Goal: Information Seeking & Learning: Check status

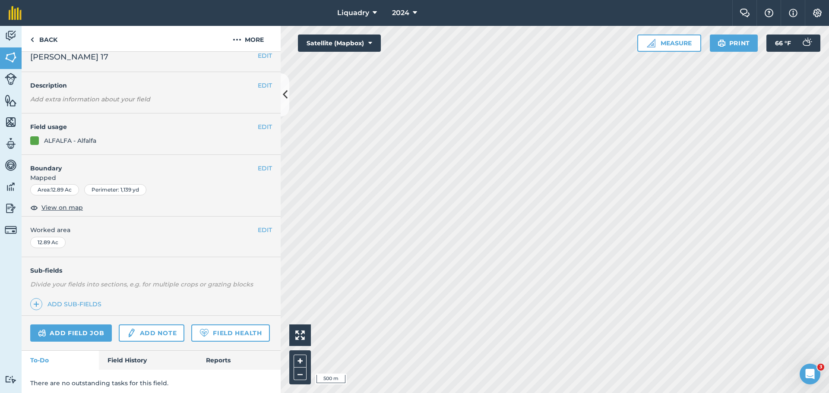
scroll to position [37, 0]
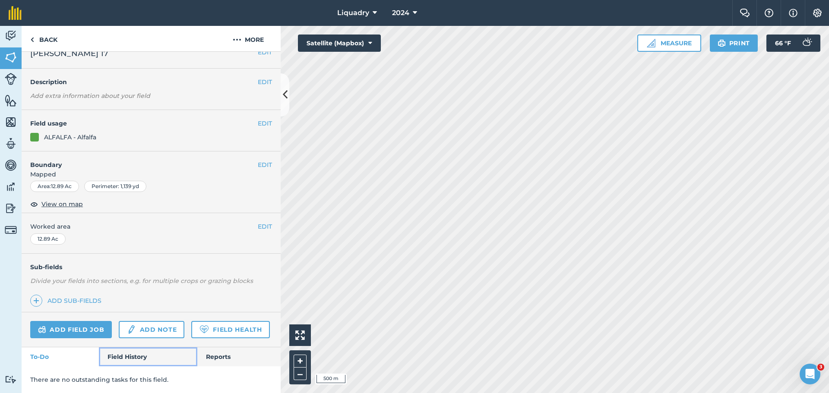
click at [120, 355] on link "Field History" at bounding box center [148, 357] width 98 height 19
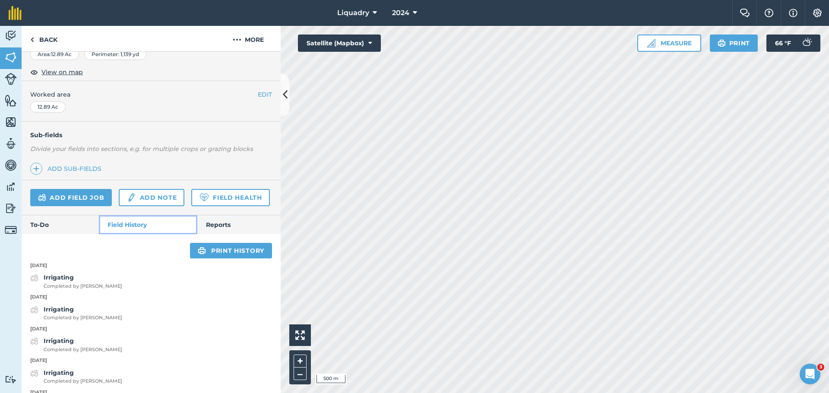
scroll to position [296, 0]
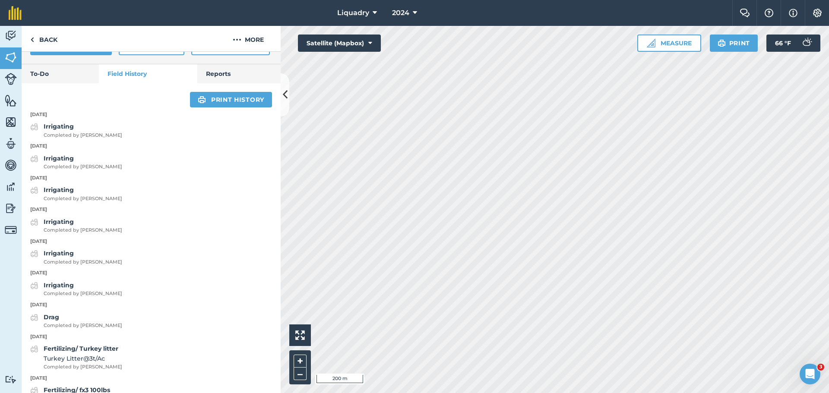
scroll to position [37, 0]
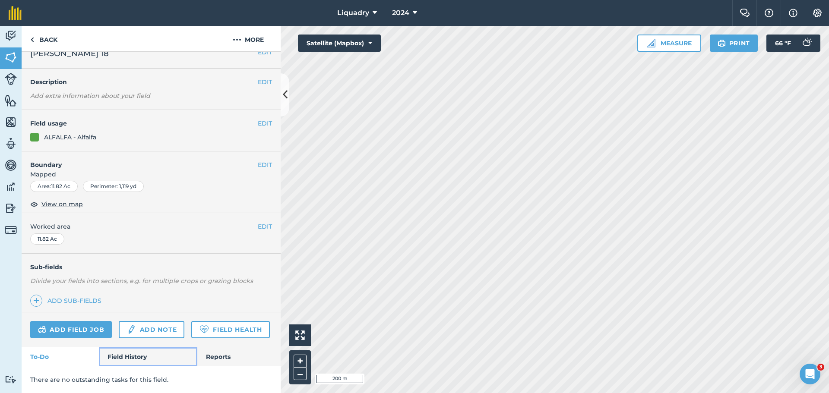
click at [132, 358] on link "Field History" at bounding box center [148, 357] width 98 height 19
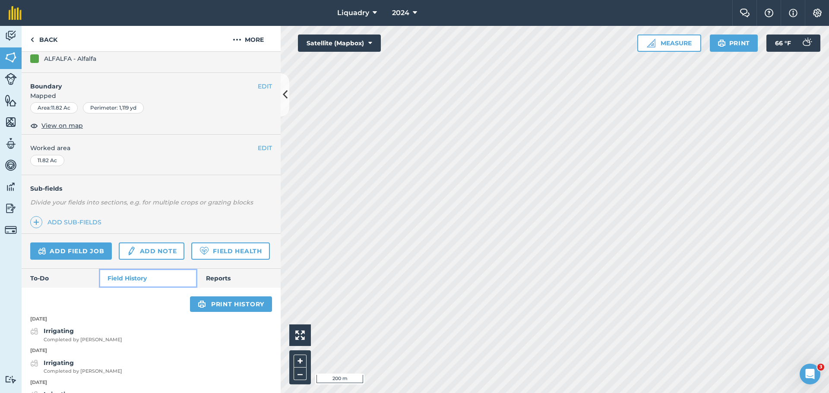
scroll to position [210, 0]
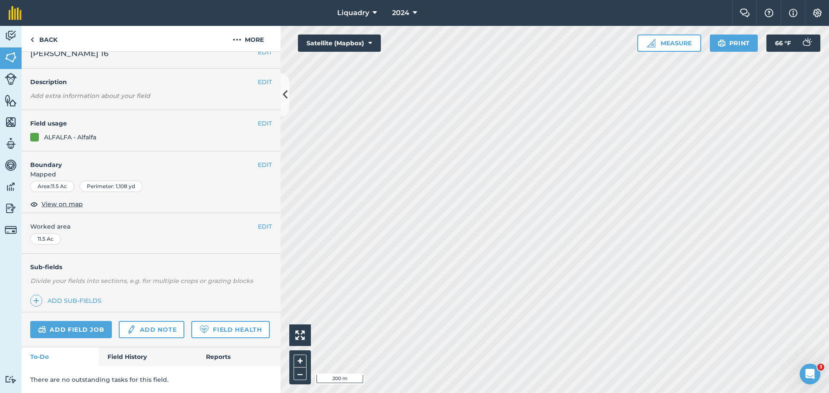
scroll to position [37, 0]
click at [130, 358] on link "Field History" at bounding box center [148, 357] width 98 height 19
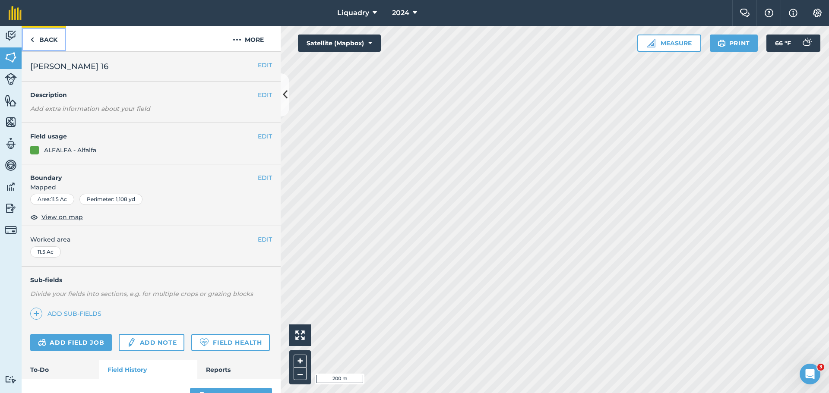
click at [42, 39] on link "Back" at bounding box center [44, 38] width 44 height 25
click at [285, 94] on icon at bounding box center [285, 94] width 5 height 15
